Goal: Use online tool/utility: Utilize a website feature to perform a specific function

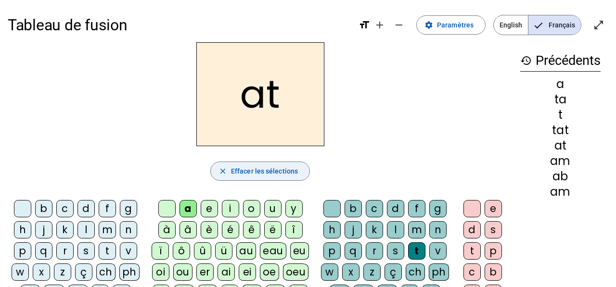
click at [242, 166] on span "Effacer les sélections" at bounding box center [264, 171] width 67 height 12
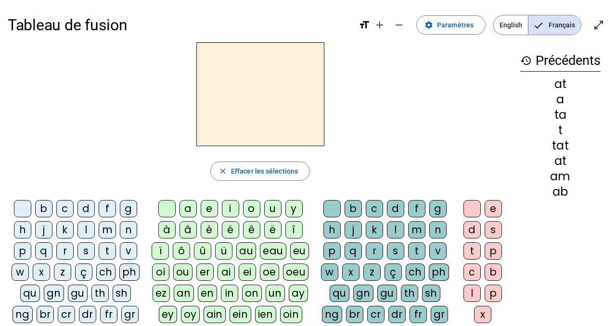
click at [106, 231] on div "m" at bounding box center [107, 229] width 17 height 17
click at [228, 213] on div "i" at bounding box center [230, 208] width 17 height 17
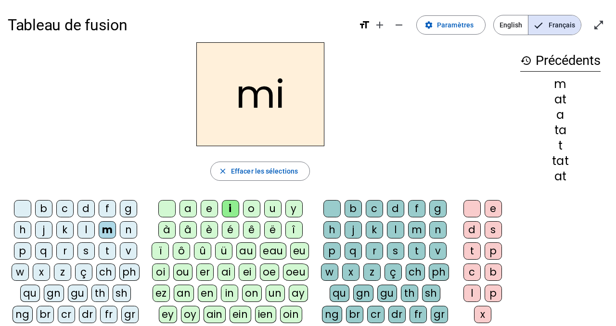
click at [275, 206] on div "u" at bounding box center [272, 208] width 17 height 17
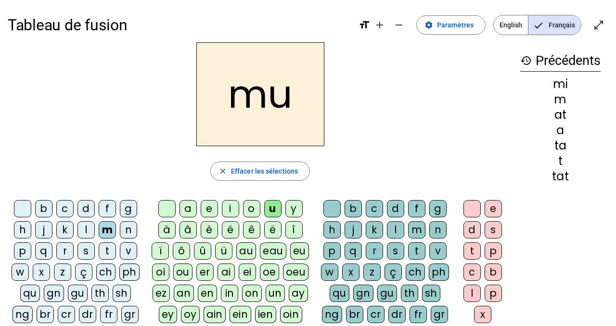
click at [183, 202] on div "a" at bounding box center [187, 208] width 17 height 17
click at [84, 253] on div "s" at bounding box center [85, 250] width 17 height 17
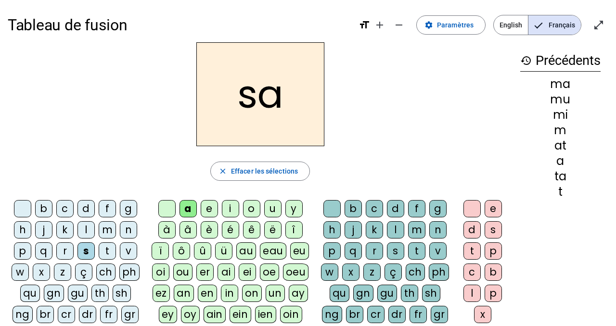
click at [127, 228] on div "n" at bounding box center [128, 229] width 17 height 17
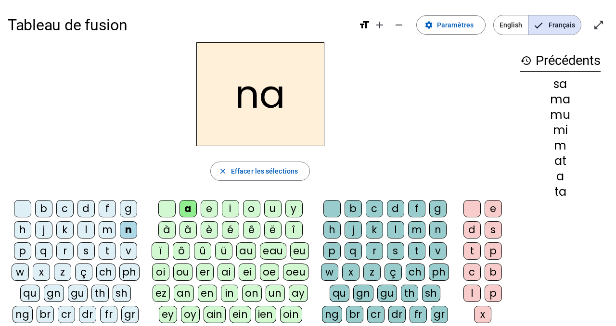
click at [255, 208] on div "o" at bounding box center [251, 208] width 17 height 17
click at [46, 230] on div "j" at bounding box center [43, 229] width 17 height 17
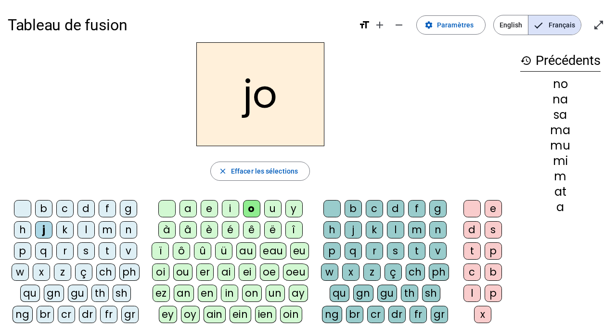
click at [273, 212] on div "u" at bounding box center [272, 208] width 17 height 17
click at [377, 208] on div "c" at bounding box center [374, 208] width 17 height 17
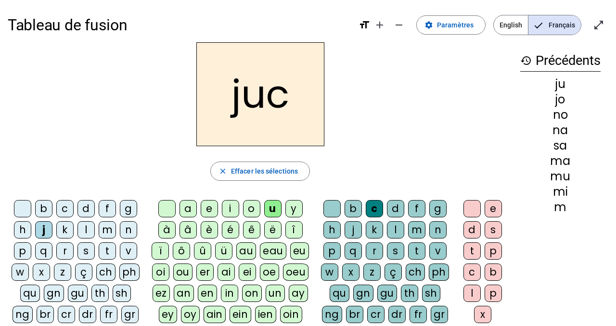
click at [83, 228] on div "l" at bounding box center [85, 229] width 17 height 17
click at [106, 206] on div "f" at bounding box center [107, 208] width 17 height 17
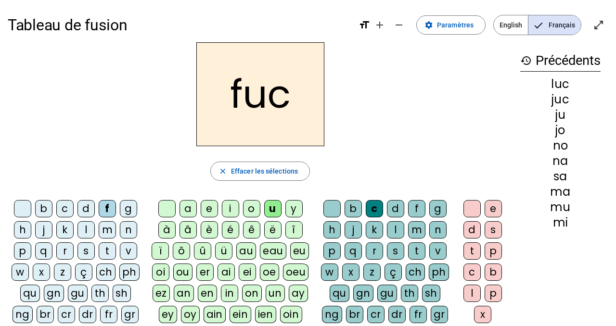
click at [80, 209] on div "d" at bounding box center [85, 208] width 17 height 17
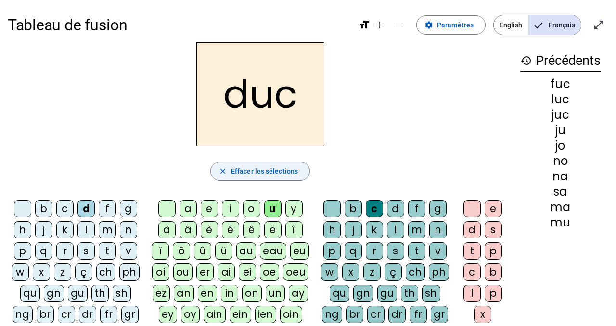
click at [278, 169] on span "Effacer les sélections" at bounding box center [264, 171] width 67 height 12
